Goal: Information Seeking & Learning: Understand process/instructions

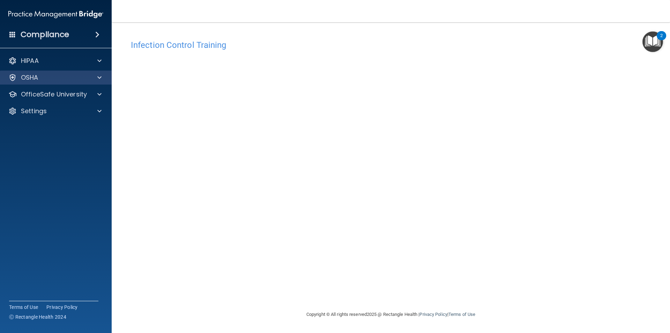
click at [67, 83] on div "OSHA" at bounding box center [56, 77] width 112 height 14
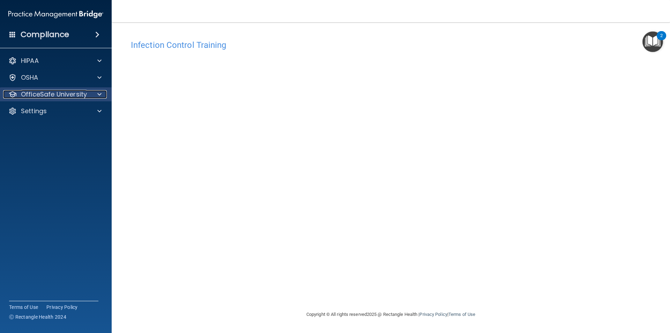
click at [69, 93] on p "OfficeSafe University" at bounding box center [54, 94] width 66 height 8
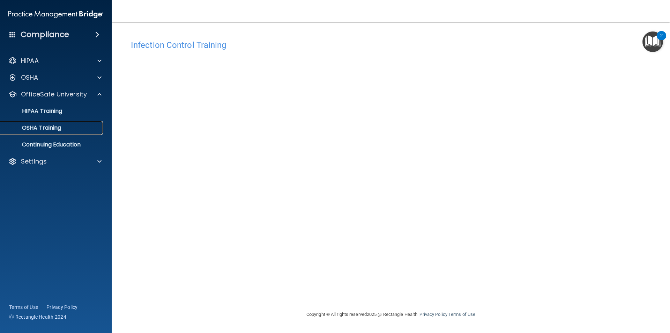
click at [64, 127] on div "OSHA Training" at bounding box center [52, 127] width 95 height 7
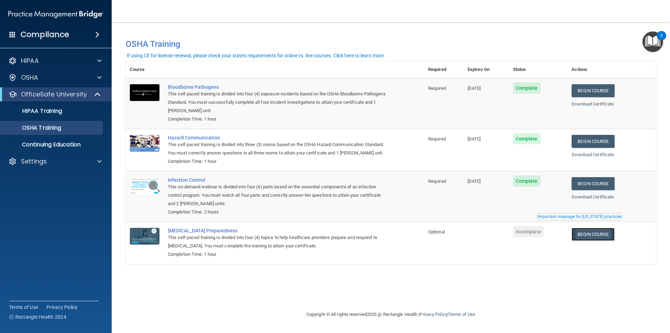
click at [609, 239] on link "Begin Course" at bounding box center [593, 234] width 43 height 13
